Goal: Check status: Check status

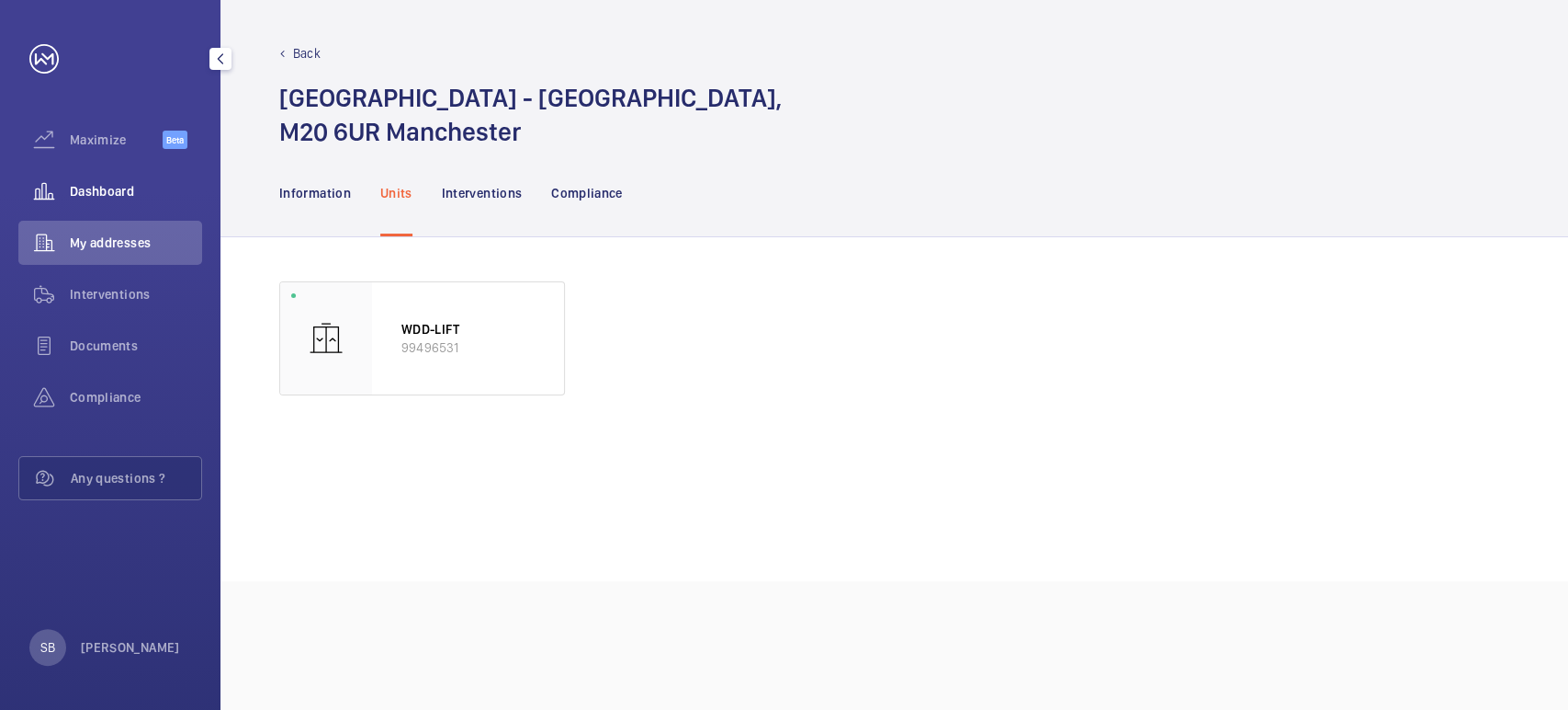
click at [90, 182] on span "Dashboard" at bounding box center [135, 190] width 132 height 18
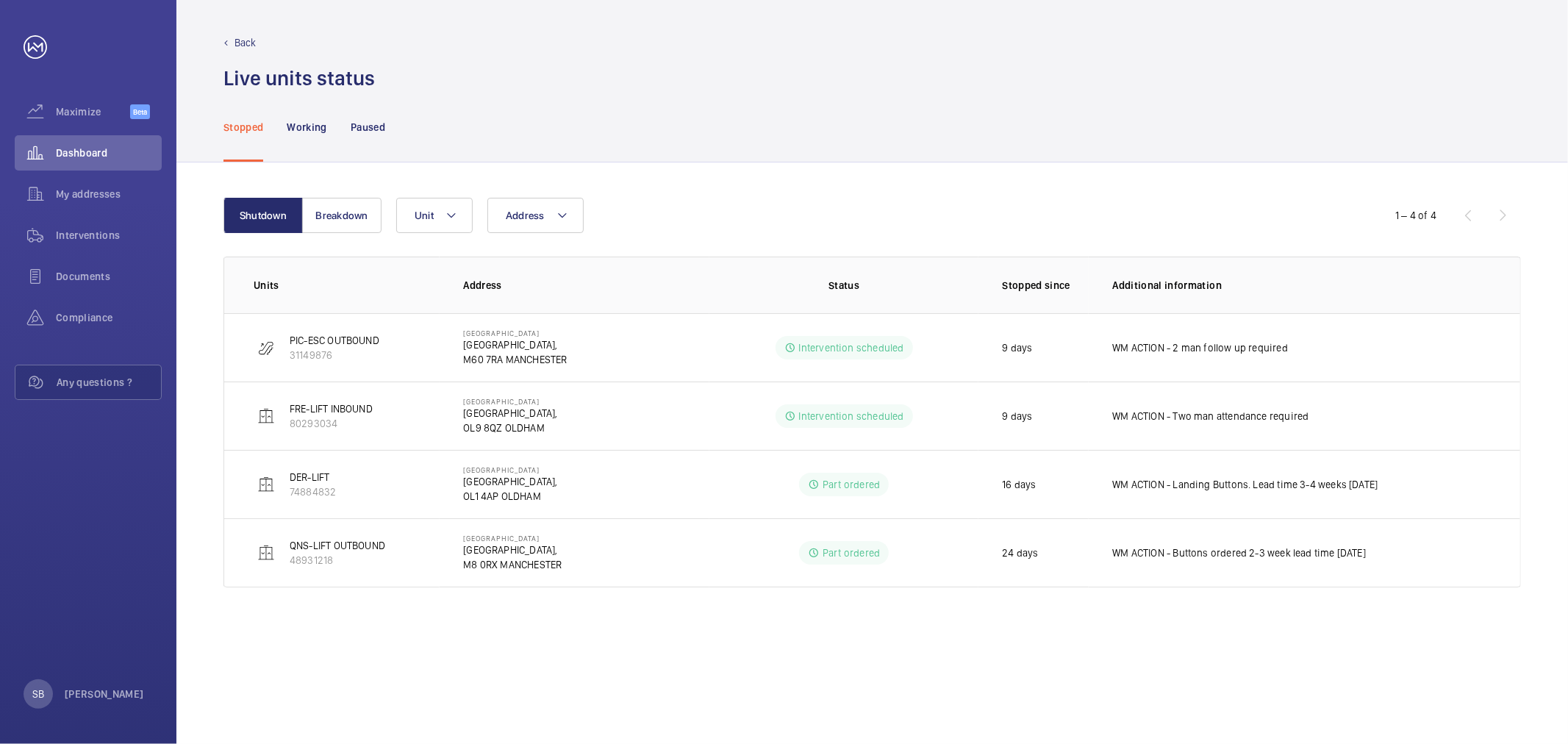
click at [391, 119] on div "Stopped Working Paused" at bounding box center [872, 127] width 1298 height 70
click at [357, 131] on p "Paused" at bounding box center [368, 127] width 35 height 15
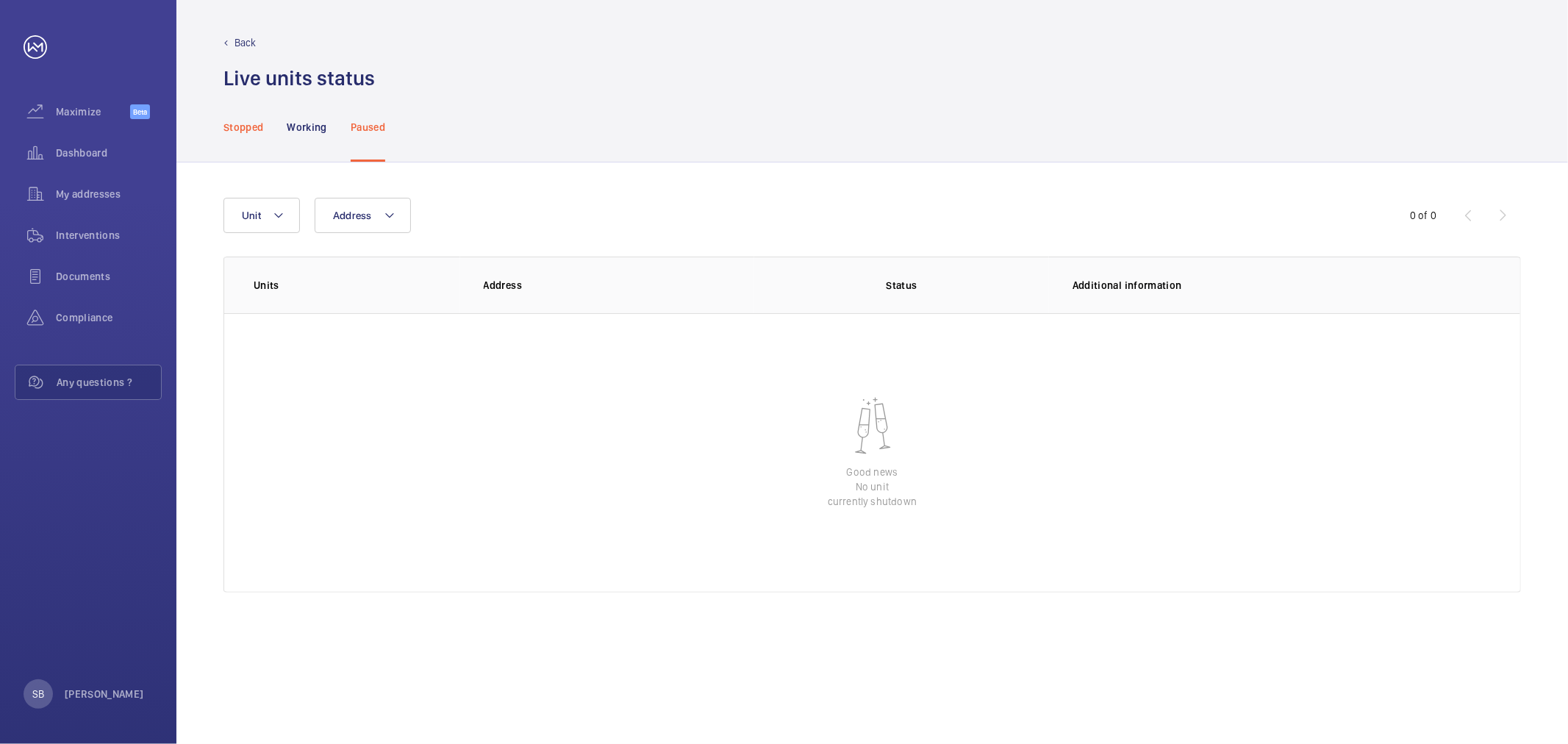
click at [239, 137] on div "Stopped" at bounding box center [243, 127] width 39 height 70
